Goal: Task Accomplishment & Management: Use online tool/utility

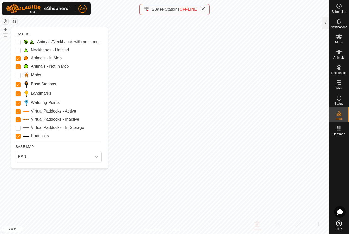
click at [18, 94] on input "Landmarks" at bounding box center [18, 94] width 5 height 5
click at [18, 105] on Points "Watering Points" at bounding box center [18, 103] width 5 height 5
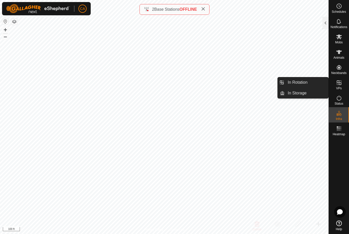
click at [307, 84] on span "In Rotation" at bounding box center [298, 83] width 20 height 6
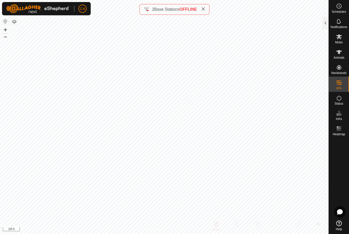
click at [326, 26] on div at bounding box center [326, 23] width 6 height 12
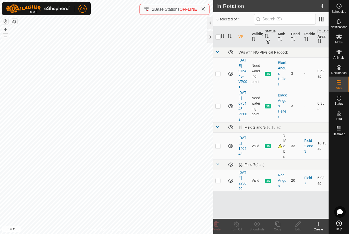
click at [223, 192] on td at bounding box center [219, 181] width 12 height 22
checkbox input "true"
click at [280, 226] on icon at bounding box center [277, 224] width 5 height 5
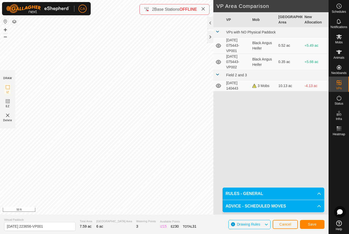
click at [315, 227] on span "Save" at bounding box center [312, 225] width 9 height 4
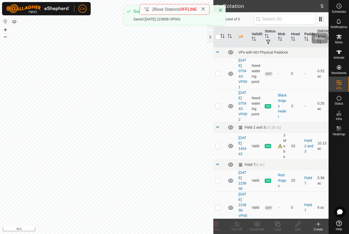
click at [339, 42] on span "Mobs" at bounding box center [338, 42] width 7 height 3
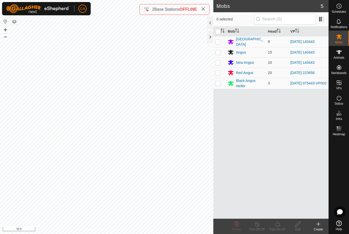
click at [219, 71] on p-checkbox at bounding box center [218, 73] width 5 height 4
checkbox input "true"
click at [278, 225] on icon at bounding box center [278, 224] width 6 height 6
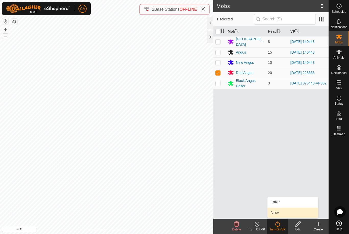
click at [284, 211] on link "Now" at bounding box center [293, 213] width 51 height 10
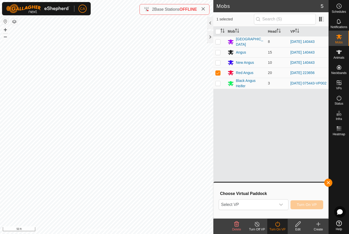
click at [271, 203] on span "Select VP" at bounding box center [247, 205] width 57 height 10
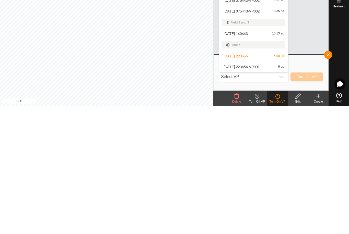
click at [254, 192] on div "[DATE] 223656-VP001 6 ac" at bounding box center [253, 195] width 63 height 6
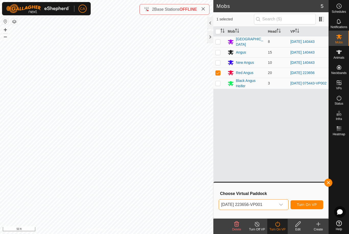
click at [310, 205] on span "Turn On VP" at bounding box center [307, 205] width 20 height 4
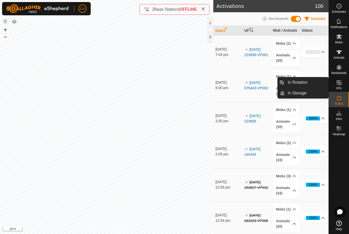
click at [314, 82] on link "In Rotation" at bounding box center [307, 82] width 44 height 10
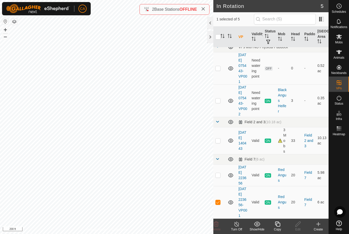
scroll to position [27, 0]
click at [221, 200] on p-checkbox at bounding box center [218, 202] width 5 height 4
checkbox input "false"
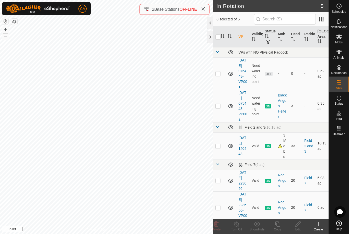
scroll to position [0, 0]
click at [219, 148] on p-checkbox at bounding box center [218, 146] width 5 height 4
checkbox input "true"
click at [280, 224] on icon at bounding box center [277, 224] width 5 height 5
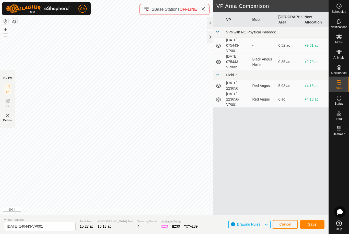
click at [310, 227] on span "Save" at bounding box center [312, 225] width 9 height 4
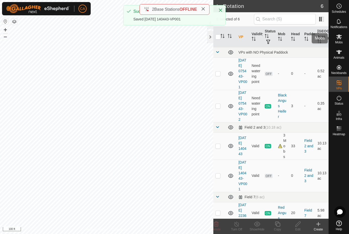
click at [340, 39] on icon at bounding box center [339, 37] width 6 height 6
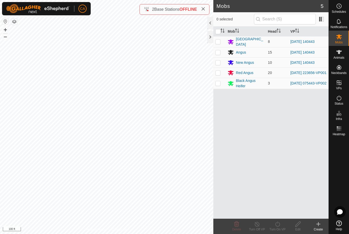
click at [218, 43] on p-checkbox at bounding box center [218, 42] width 5 height 4
checkbox input "true"
click at [220, 53] on p-checkbox at bounding box center [218, 52] width 5 height 4
checkbox input "true"
click at [219, 63] on p-checkbox at bounding box center [218, 63] width 5 height 4
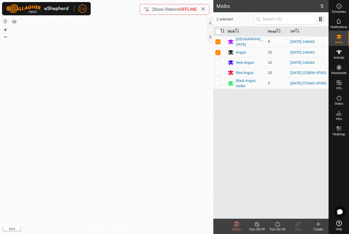
checkbox input "true"
click at [281, 226] on icon at bounding box center [278, 224] width 6 height 6
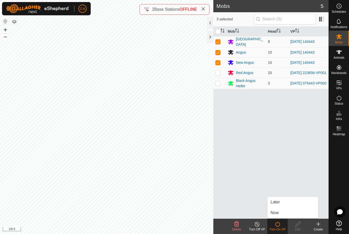
click at [287, 215] on link "Now" at bounding box center [293, 213] width 51 height 10
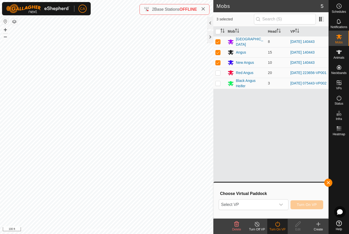
click at [274, 208] on span "Select VP" at bounding box center [247, 205] width 57 height 10
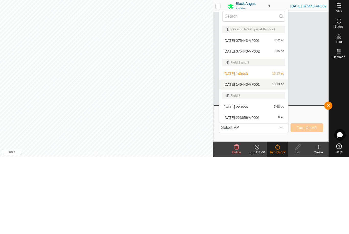
click at [260, 160] on span "[DATE] 140443-VP001" at bounding box center [242, 162] width 36 height 4
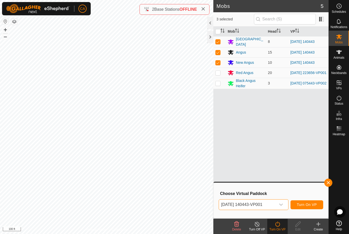
click at [308, 205] on span "Turn On VP" at bounding box center [307, 205] width 20 height 4
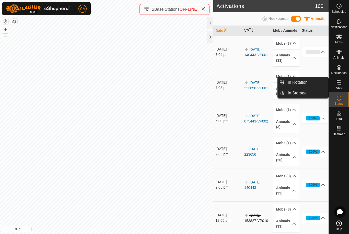
click at [306, 82] on span "In Rotation" at bounding box center [298, 83] width 20 height 6
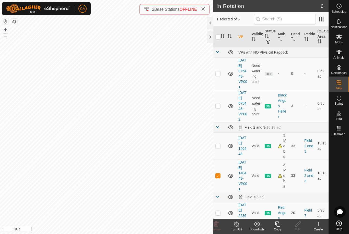
click at [220, 75] on p-checkbox at bounding box center [218, 74] width 5 height 4
checkbox input "true"
click at [221, 178] on p-checkbox at bounding box center [218, 176] width 5 height 4
checkbox input "false"
click at [220, 227] on delete-svg-icon at bounding box center [216, 224] width 20 height 6
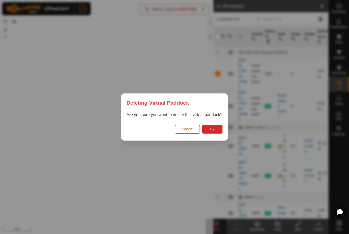
click at [219, 131] on button "Ok" at bounding box center [212, 129] width 20 height 9
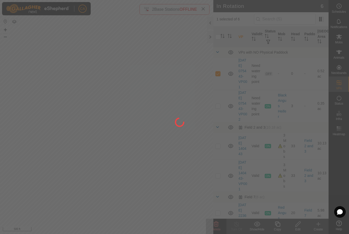
checkbox input "false"
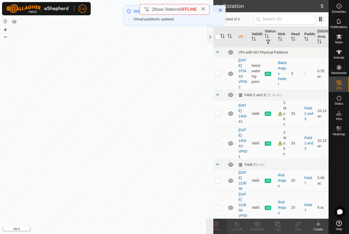
click at [205, 11] on span at bounding box center [203, 9] width 4 height 6
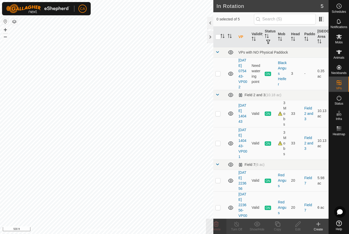
click at [220, 13] on div "0 selected of 5" at bounding box center [270, 19] width 115 height 14
